Goal: Find specific page/section: Find specific page/section

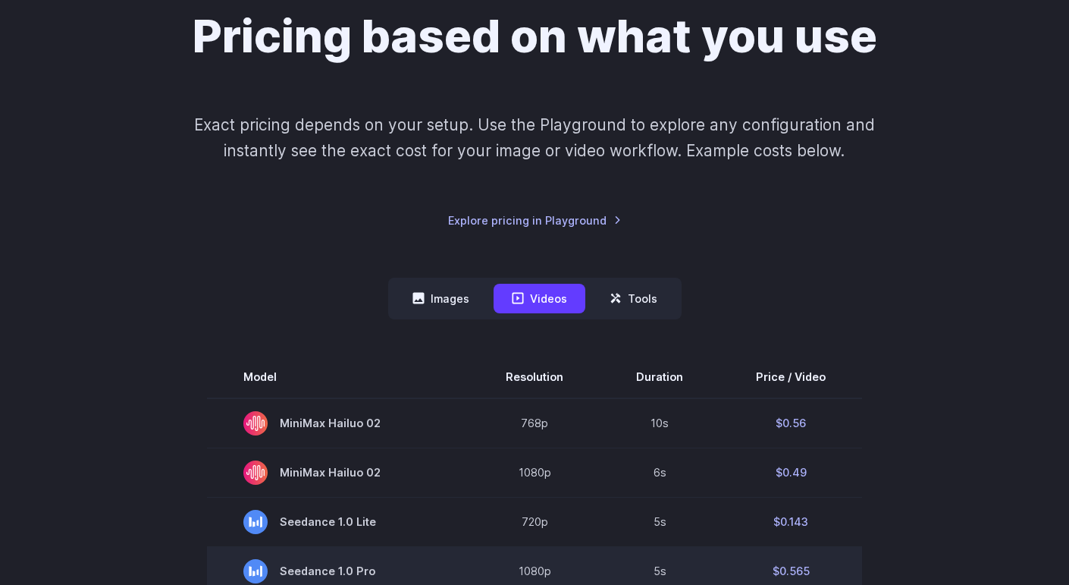
scroll to position [146, 0]
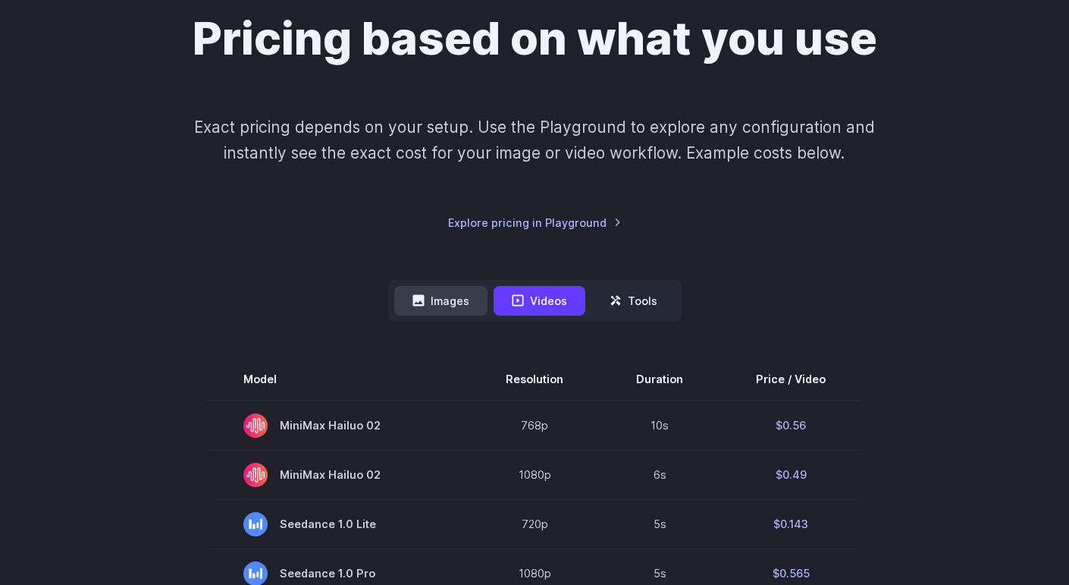
click at [416, 306] on icon at bounding box center [418, 300] width 11 height 11
click at [457, 297] on button "Images" at bounding box center [440, 301] width 93 height 30
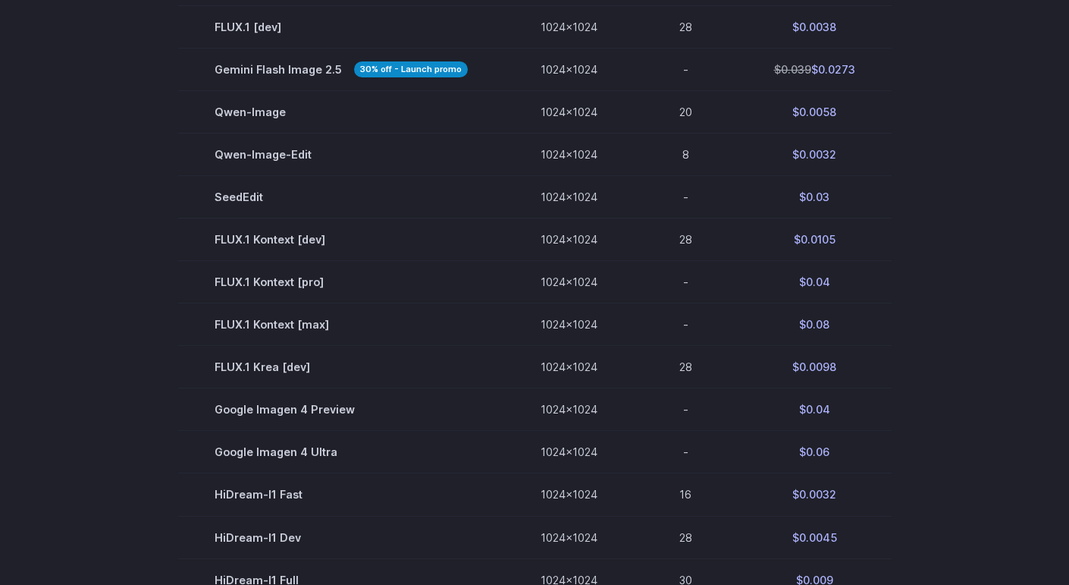
scroll to position [580, 0]
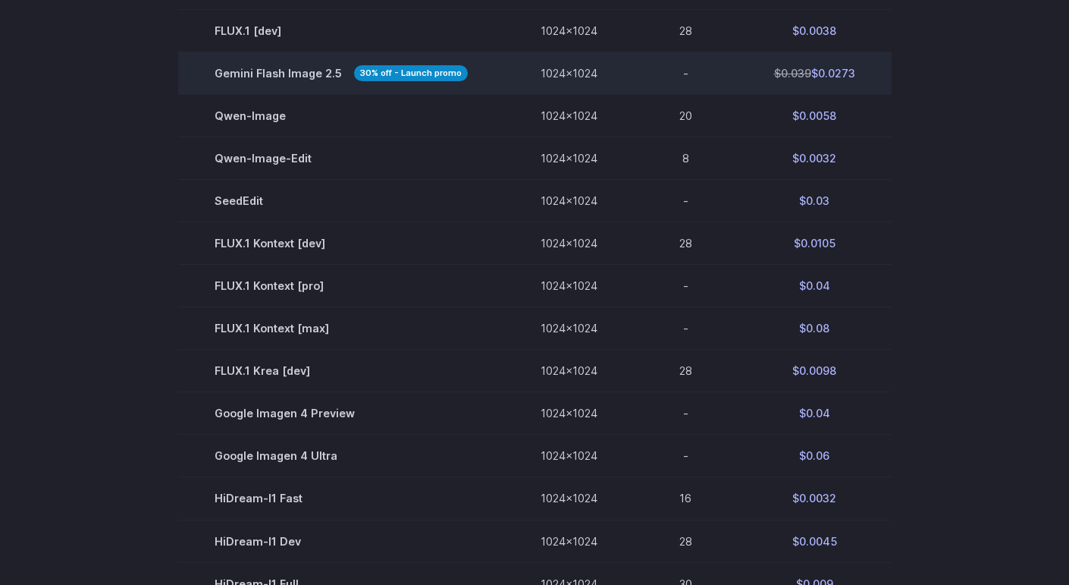
click at [291, 69] on span "Gemini Flash Image 2.5 30% off - Launch promo" at bounding box center [341, 72] width 253 height 17
click at [385, 77] on strong "30% off - Launch promo" at bounding box center [411, 73] width 114 height 16
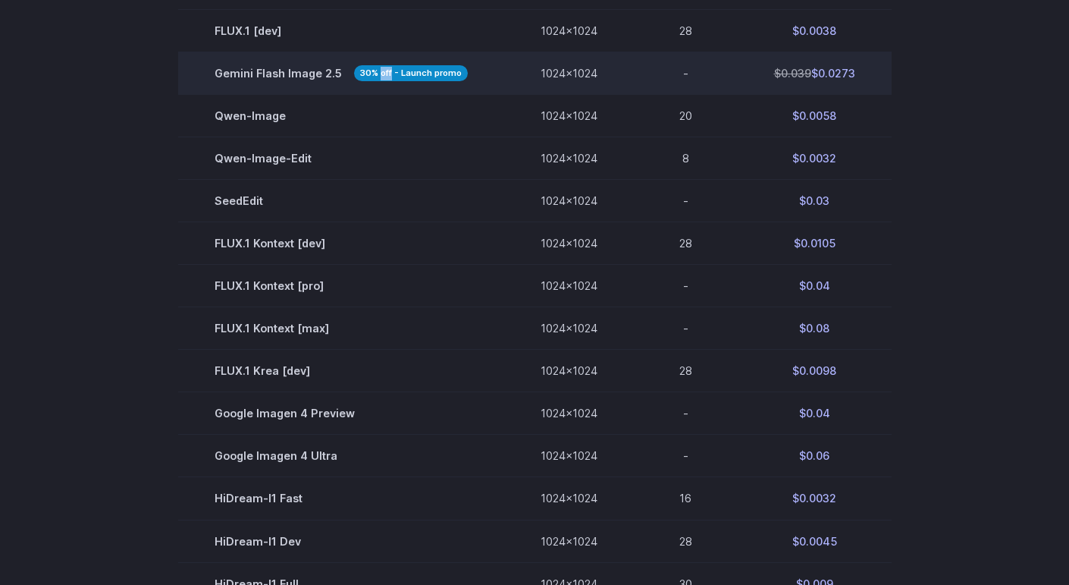
click at [385, 77] on strong "30% off - Launch promo" at bounding box center [411, 73] width 114 height 16
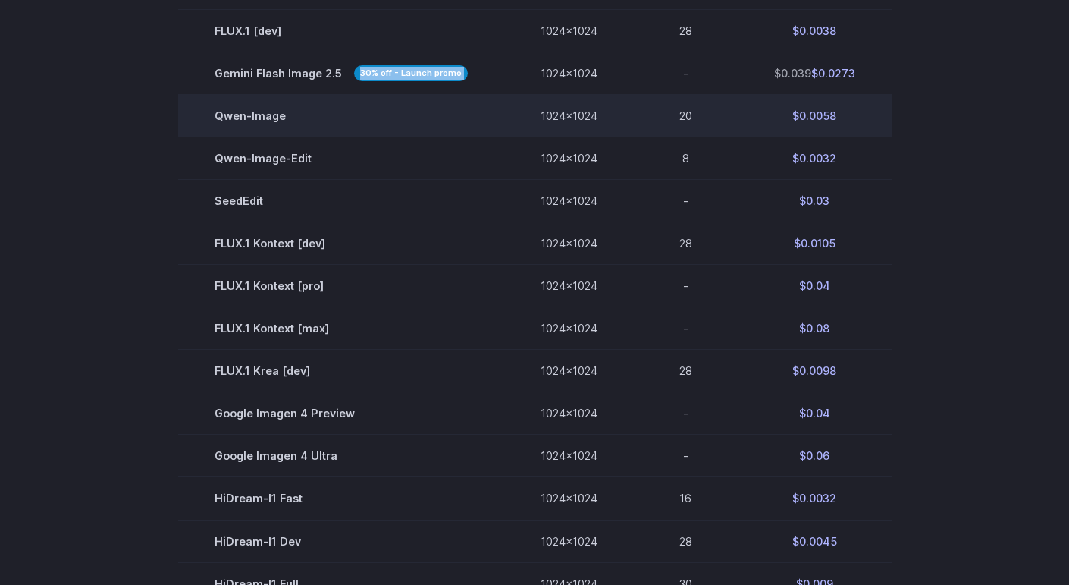
click at [466, 127] on td "Qwen-Image" at bounding box center [341, 116] width 326 height 42
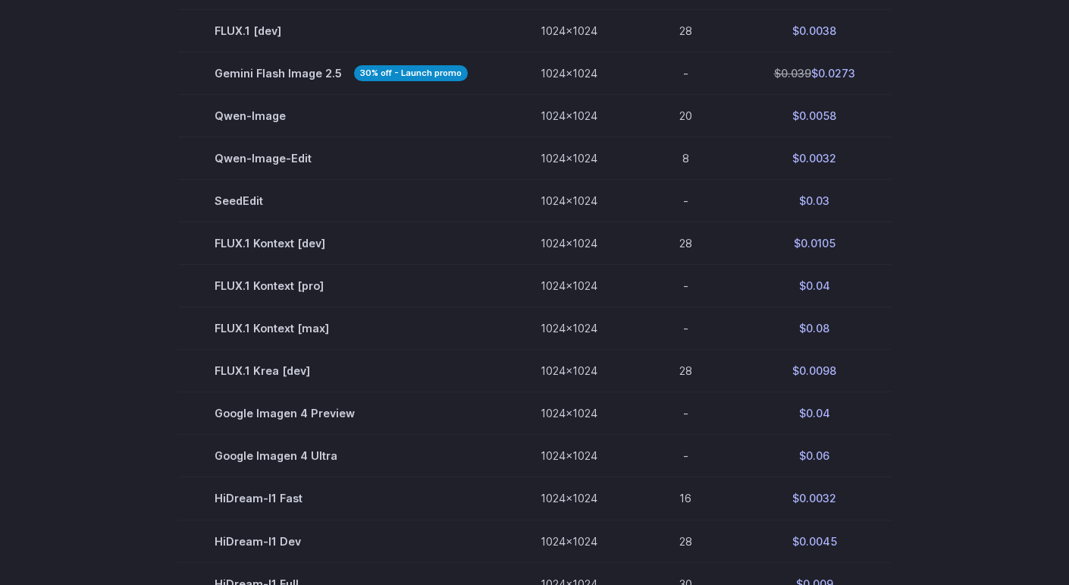
click at [130, 143] on section "Model Size Steps Price / Image FLUX.1 [[PERSON_NAME]] 1024x1024 4 $0.0013 FLUX.…" at bounding box center [534, 349] width 1033 height 850
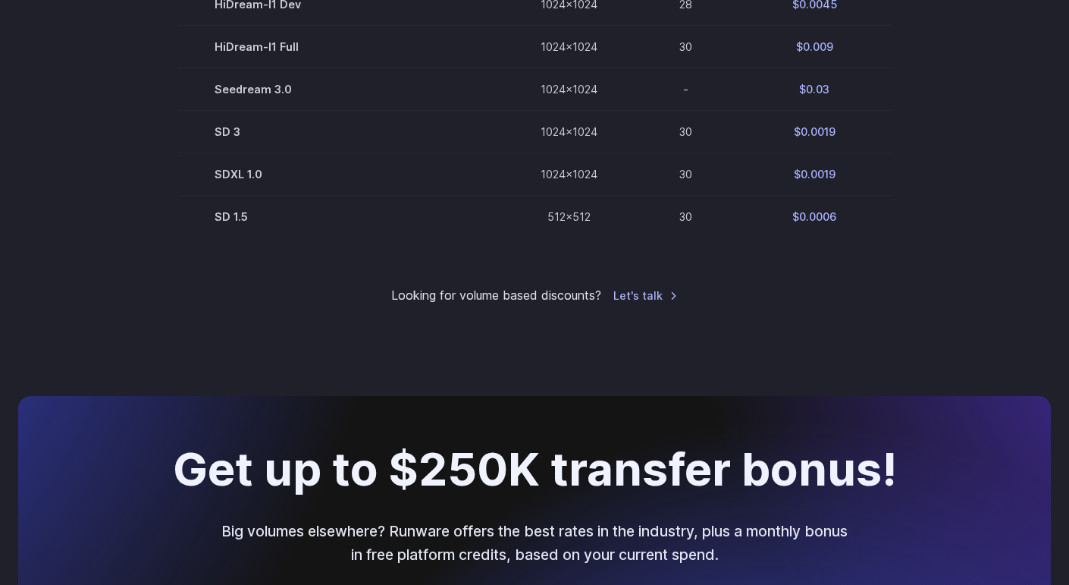
scroll to position [1153, 0]
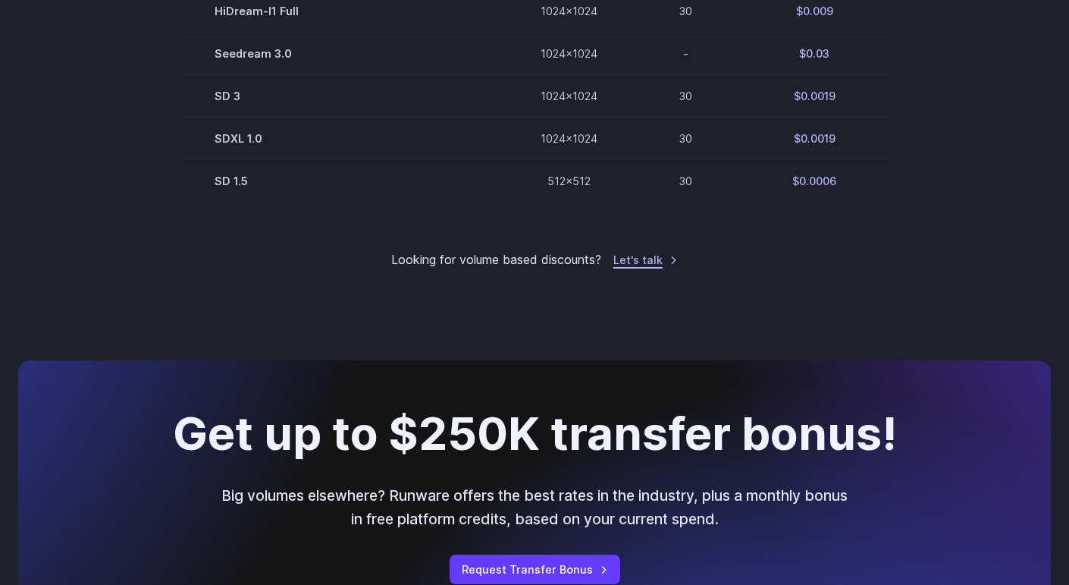
click at [638, 264] on link "Let's talk" at bounding box center [646, 259] width 64 height 17
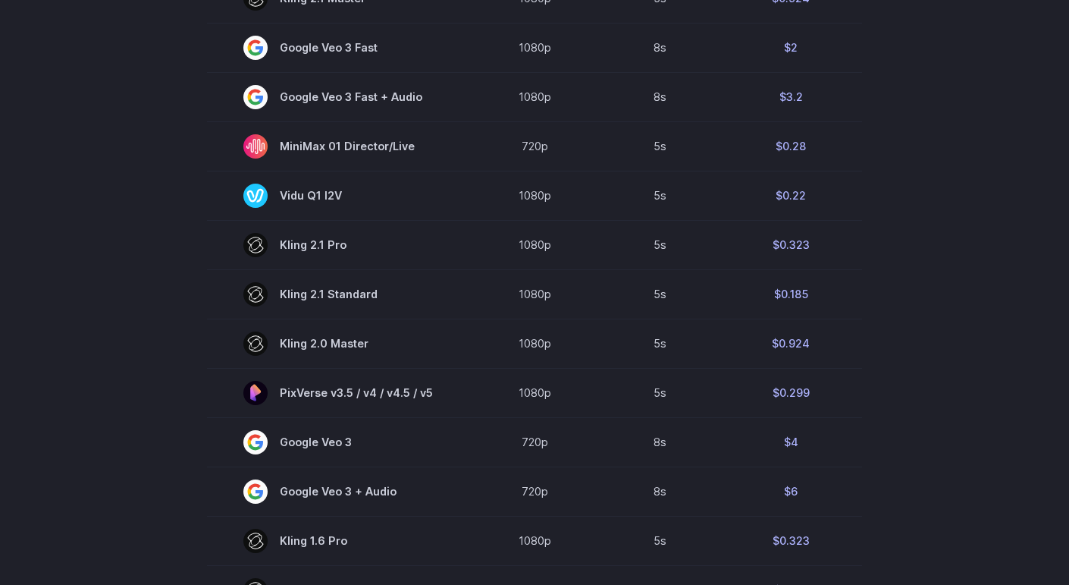
scroll to position [1369, 0]
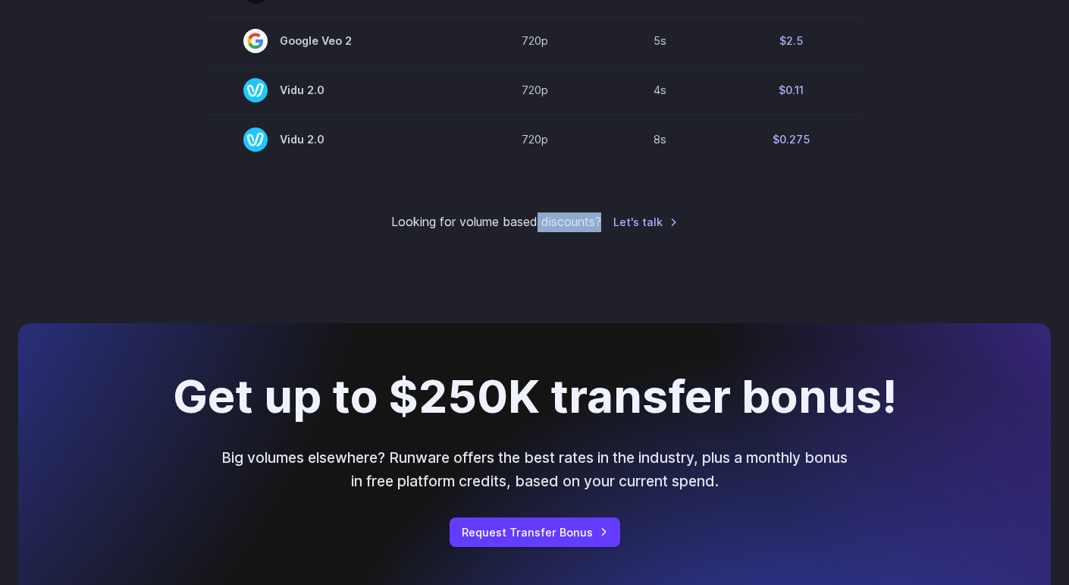
drag, startPoint x: 605, startPoint y: 224, endPoint x: 533, endPoint y: 230, distance: 71.6
click at [533, 230] on div "Looking for volume based discounts? Let's talk" at bounding box center [534, 222] width 1033 height 20
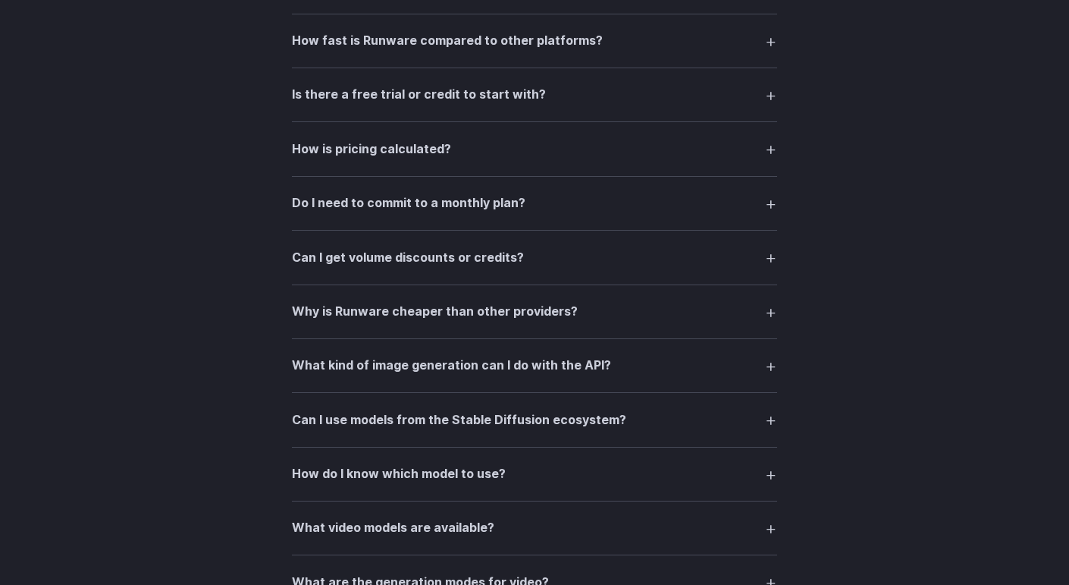
scroll to position [2195, 0]
